Goal: Use online tool/utility: Utilize a website feature to perform a specific function

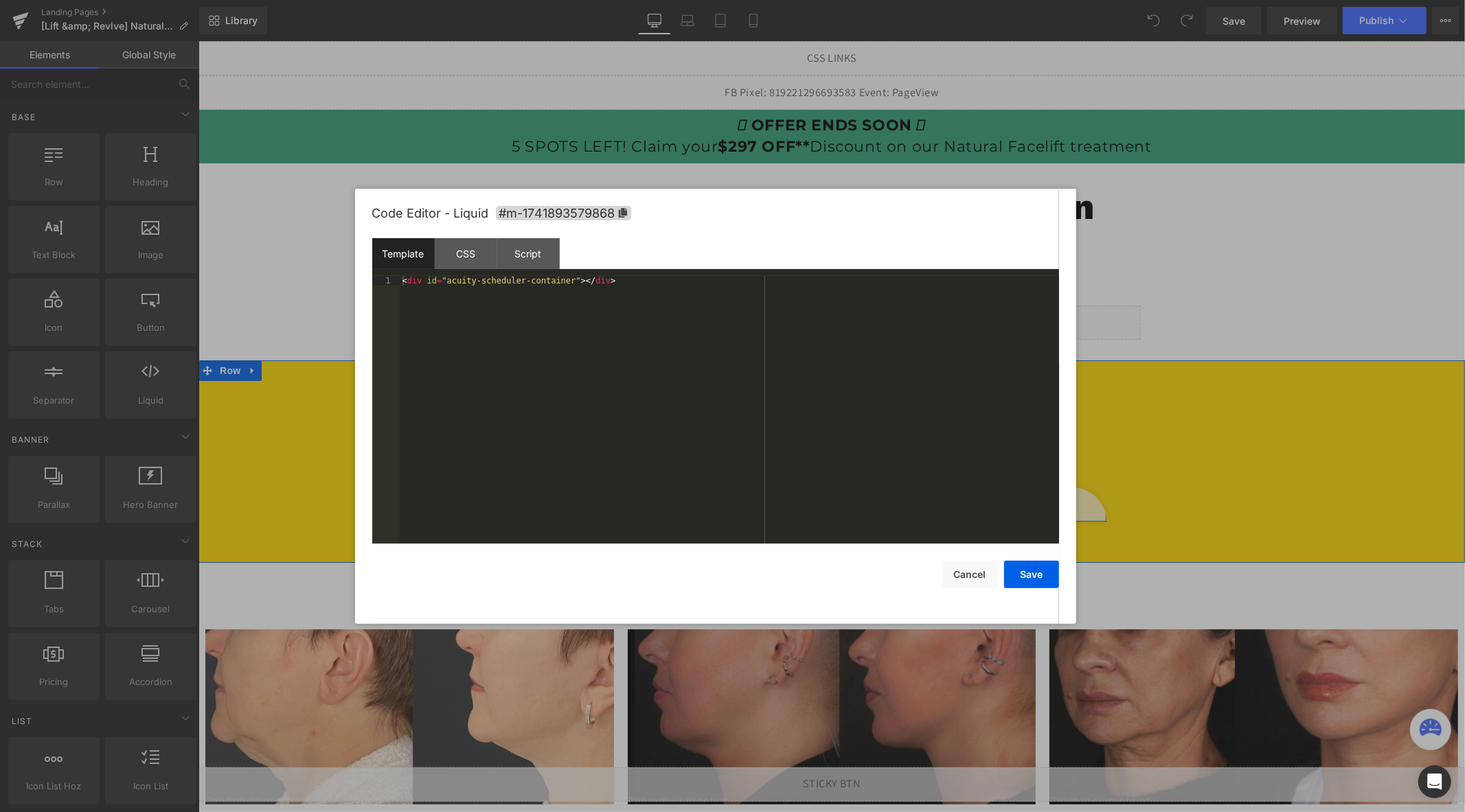
click at [844, 496] on div "Liquid" at bounding box center [831, 504] width 550 height 35
click at [980, 574] on button "Cancel" at bounding box center [970, 575] width 54 height 28
click at [844, 496] on div "Liquid" at bounding box center [831, 504] width 550 height 35
click at [524, 256] on div "Script" at bounding box center [528, 254] width 62 height 31
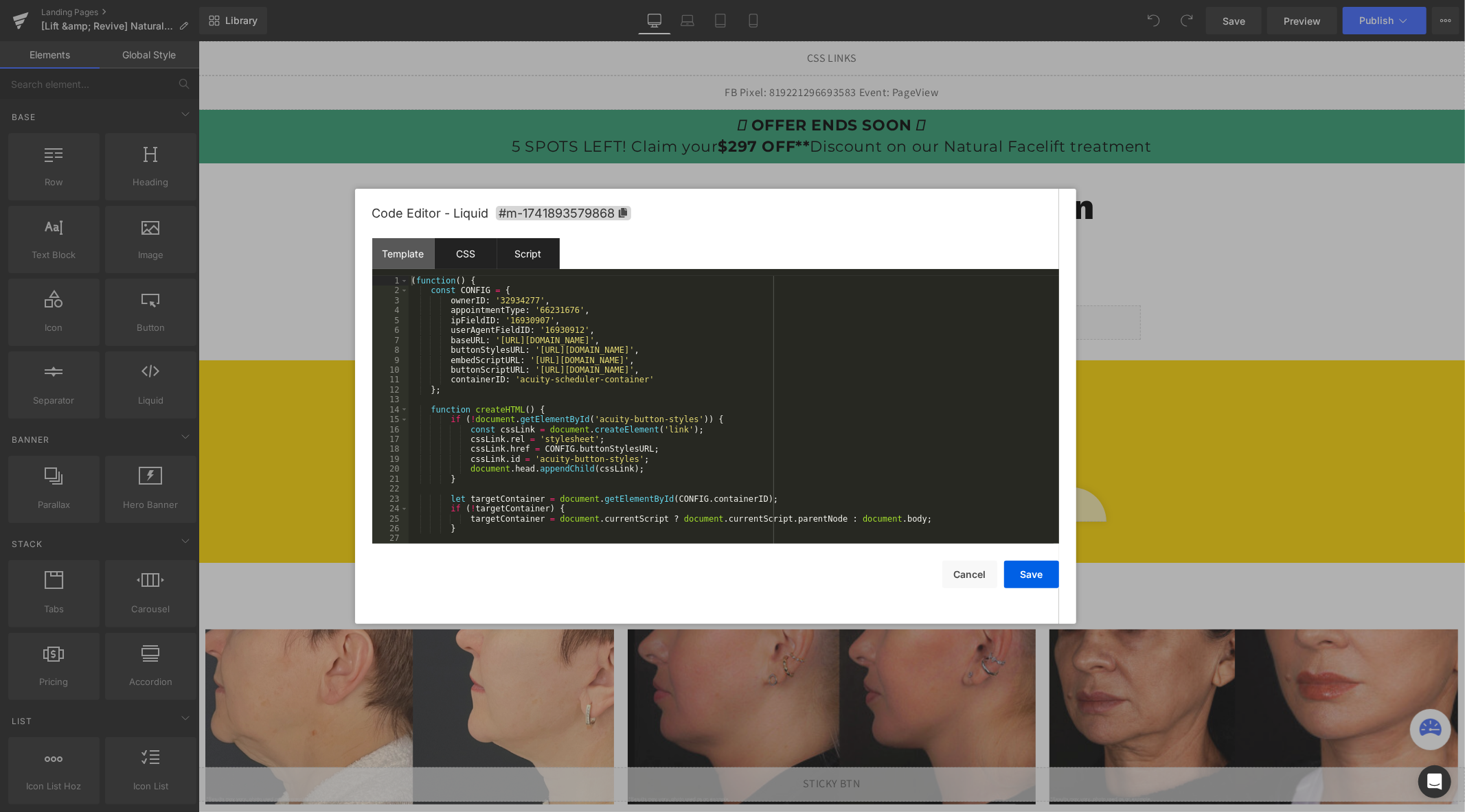
click at [485, 256] on div "CSS" at bounding box center [466, 254] width 62 height 31
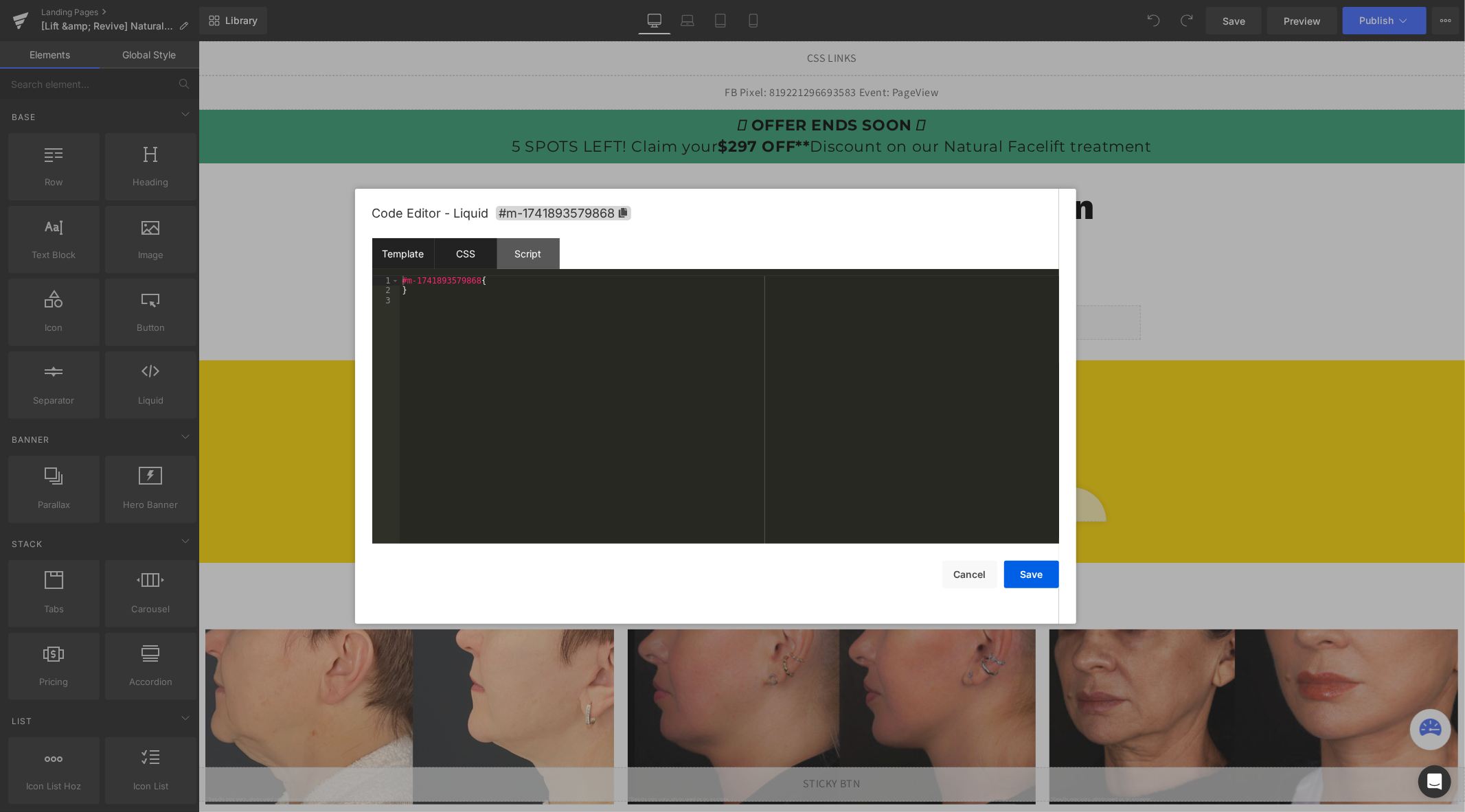
click at [415, 251] on div "Template" at bounding box center [403, 254] width 62 height 31
click at [476, 254] on div "CSS" at bounding box center [466, 254] width 62 height 31
click at [423, 253] on div "Template" at bounding box center [403, 254] width 62 height 31
click at [656, 284] on div "< div id = "acuity-scheduler-container" > </ div >" at bounding box center [730, 420] width 660 height 288
click at [728, 303] on div "< div id = "acuity-scheduler-container" > </ div >" at bounding box center [730, 410] width 660 height 267
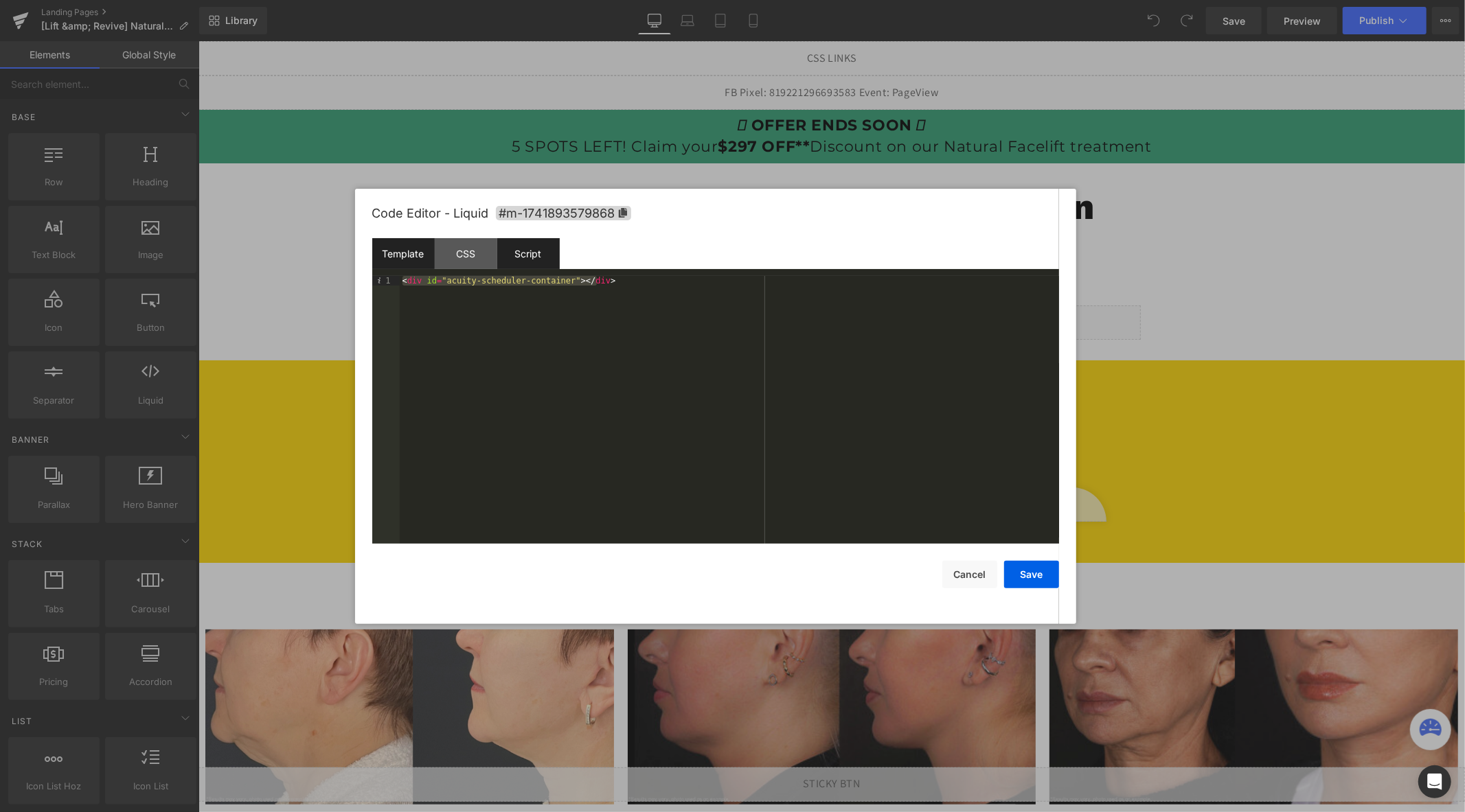
click at [538, 251] on div "Script" at bounding box center [528, 254] width 62 height 31
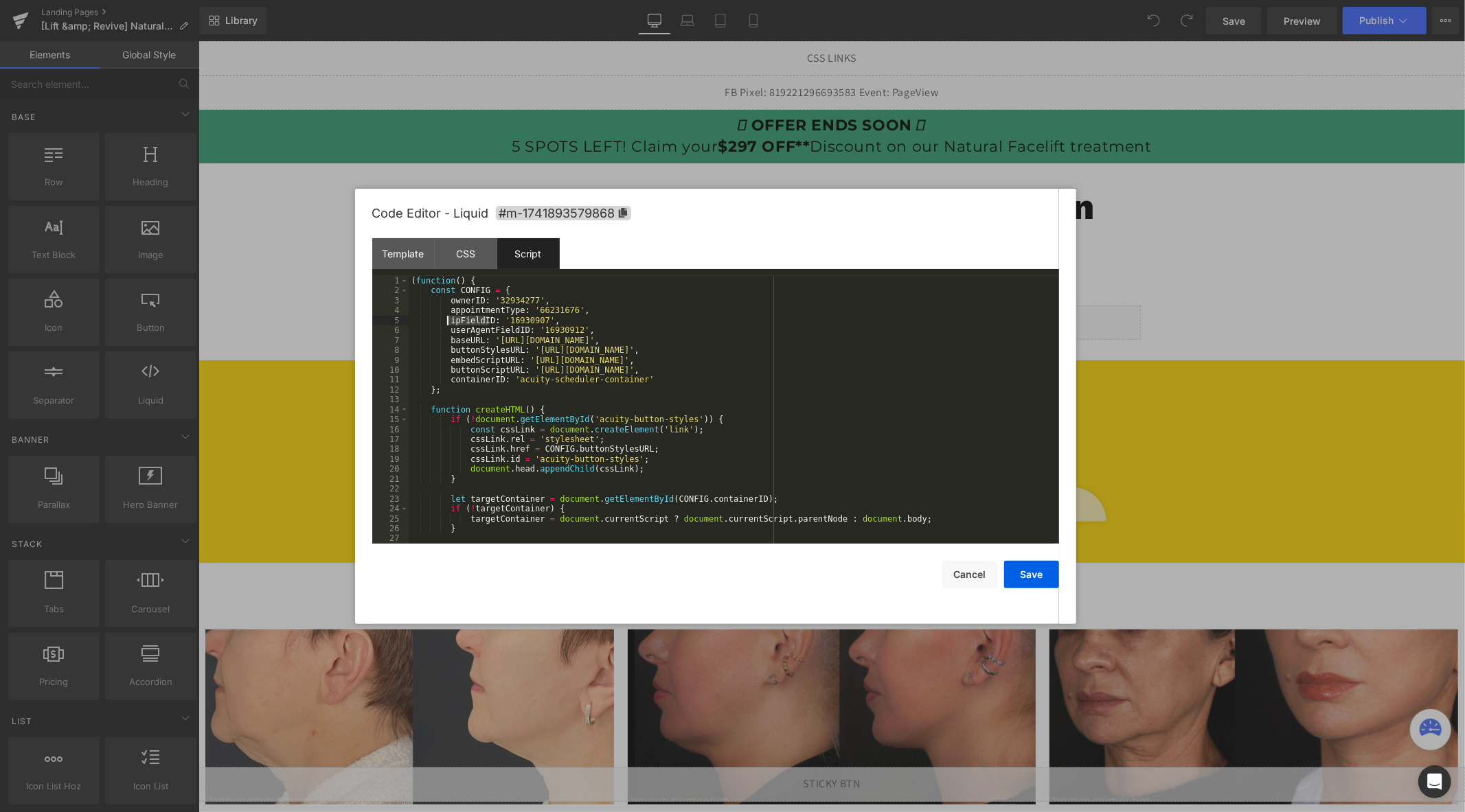
drag, startPoint x: 488, startPoint y: 320, endPoint x: 449, endPoint y: 321, distance: 39.0
click at [449, 321] on div "( function ( ) { const CONFIG = { ownerID : '32934277' , appointmentType : '662…" at bounding box center [731, 420] width 645 height 288
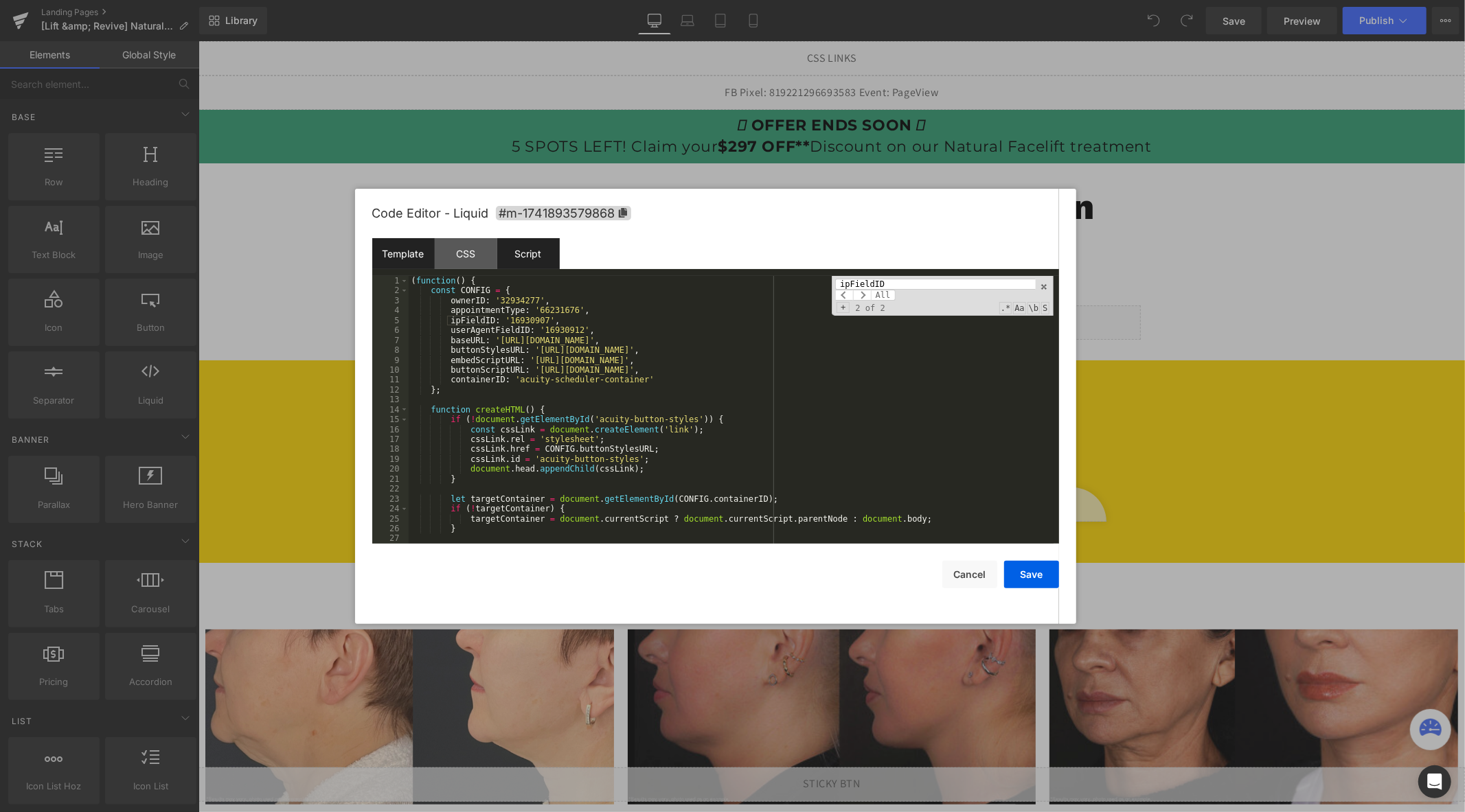
click at [399, 259] on div "Template" at bounding box center [403, 254] width 62 height 31
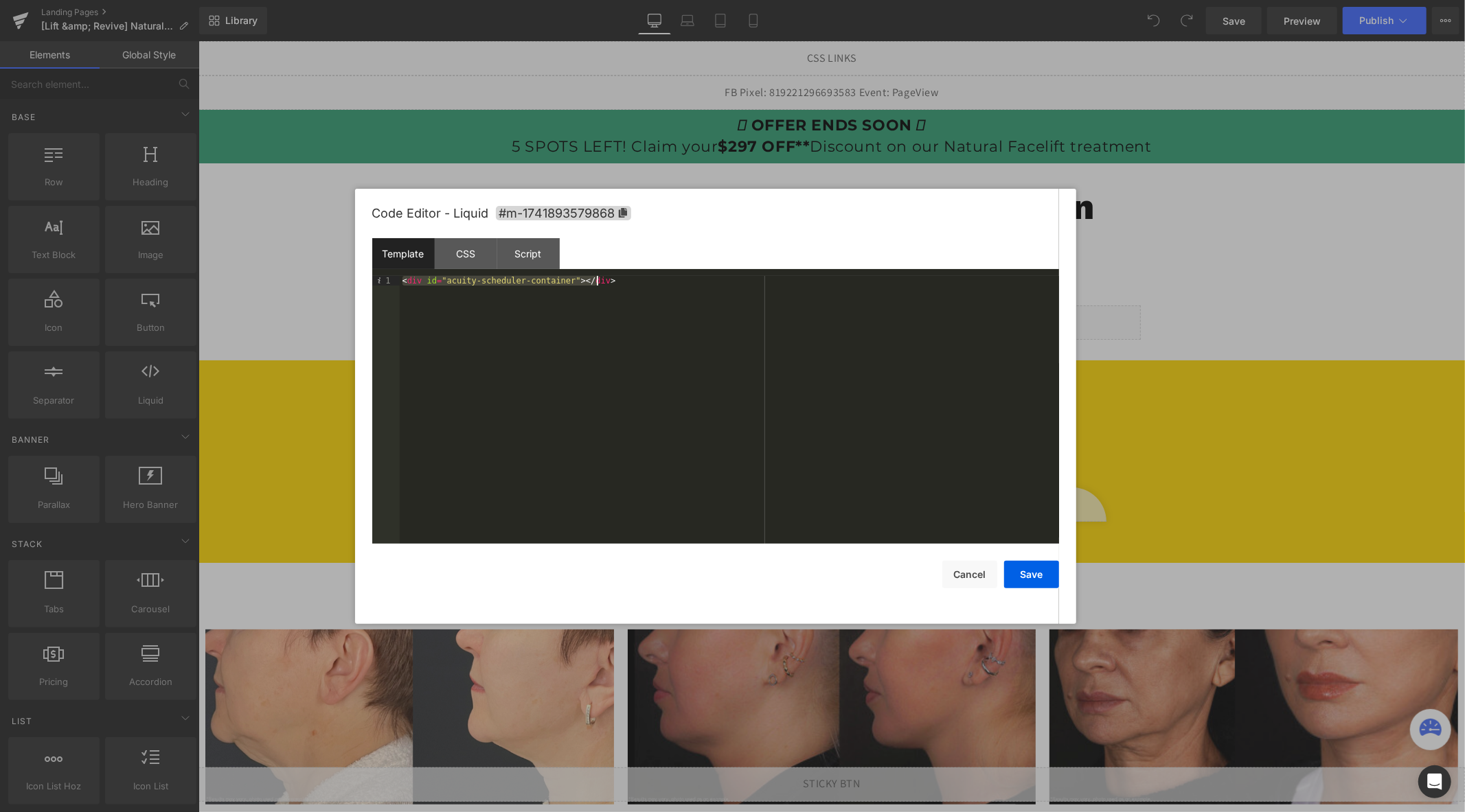
click at [641, 283] on div "< div id = "acuity-scheduler-container" > </ div >" at bounding box center [730, 410] width 660 height 267
click at [970, 564] on button "Cancel" at bounding box center [970, 575] width 54 height 28
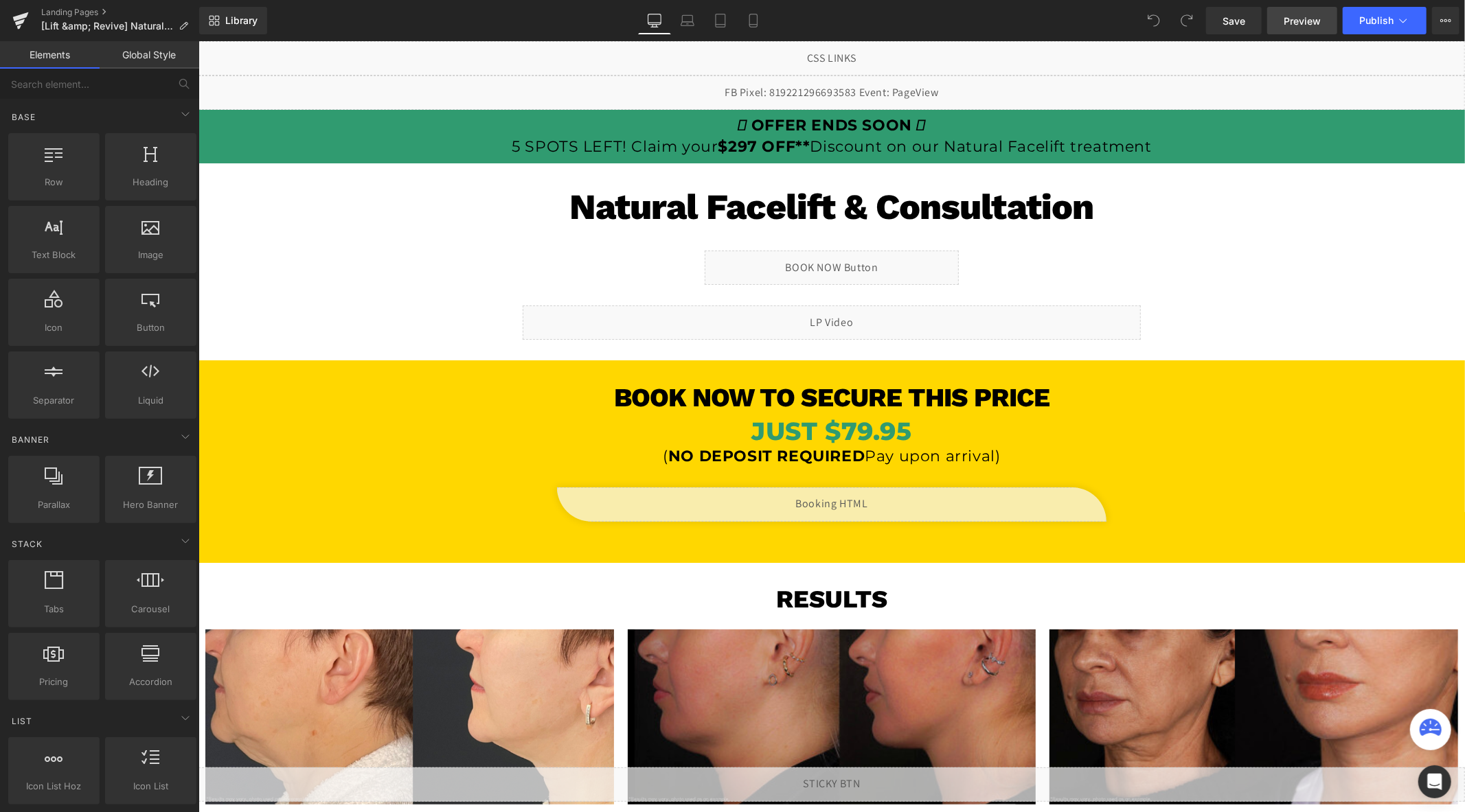
click at [1306, 17] on span "Preview" at bounding box center [1302, 21] width 37 height 15
